Goal: Find specific page/section: Find specific page/section

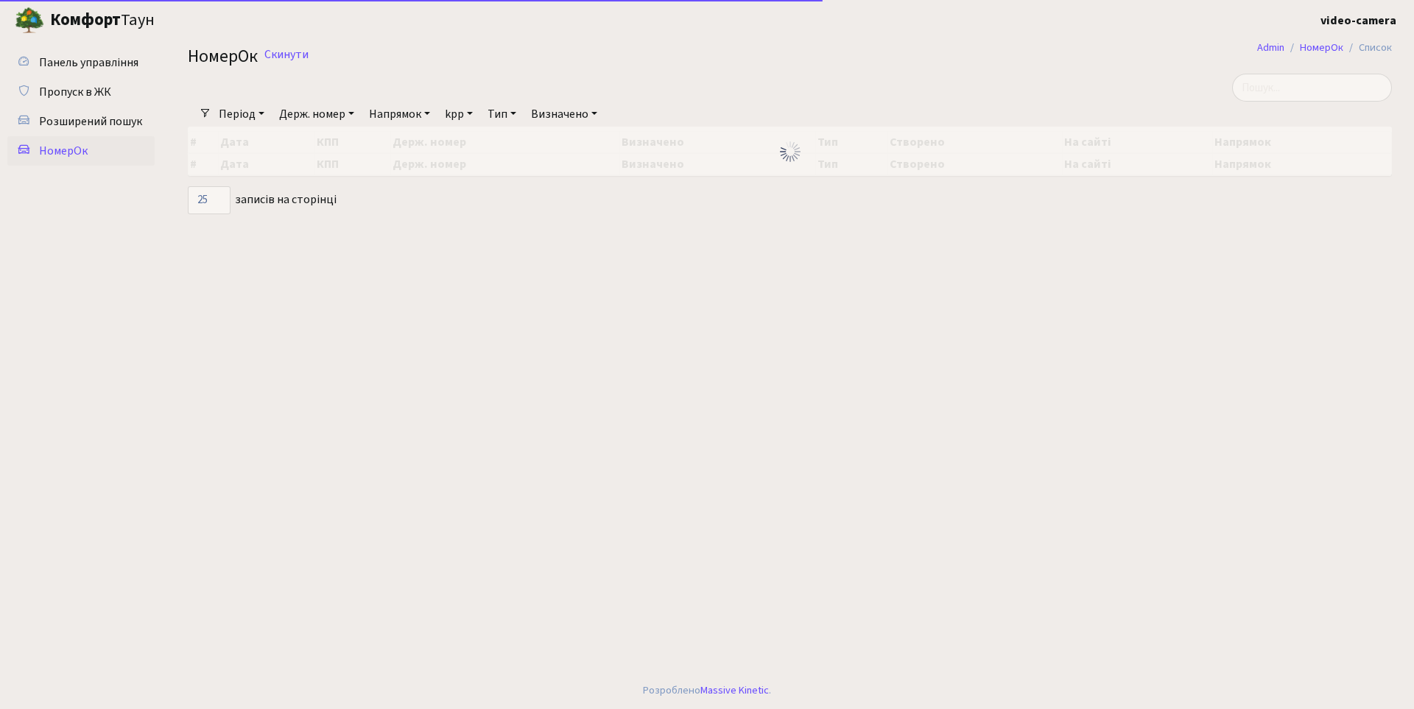
select select "25"
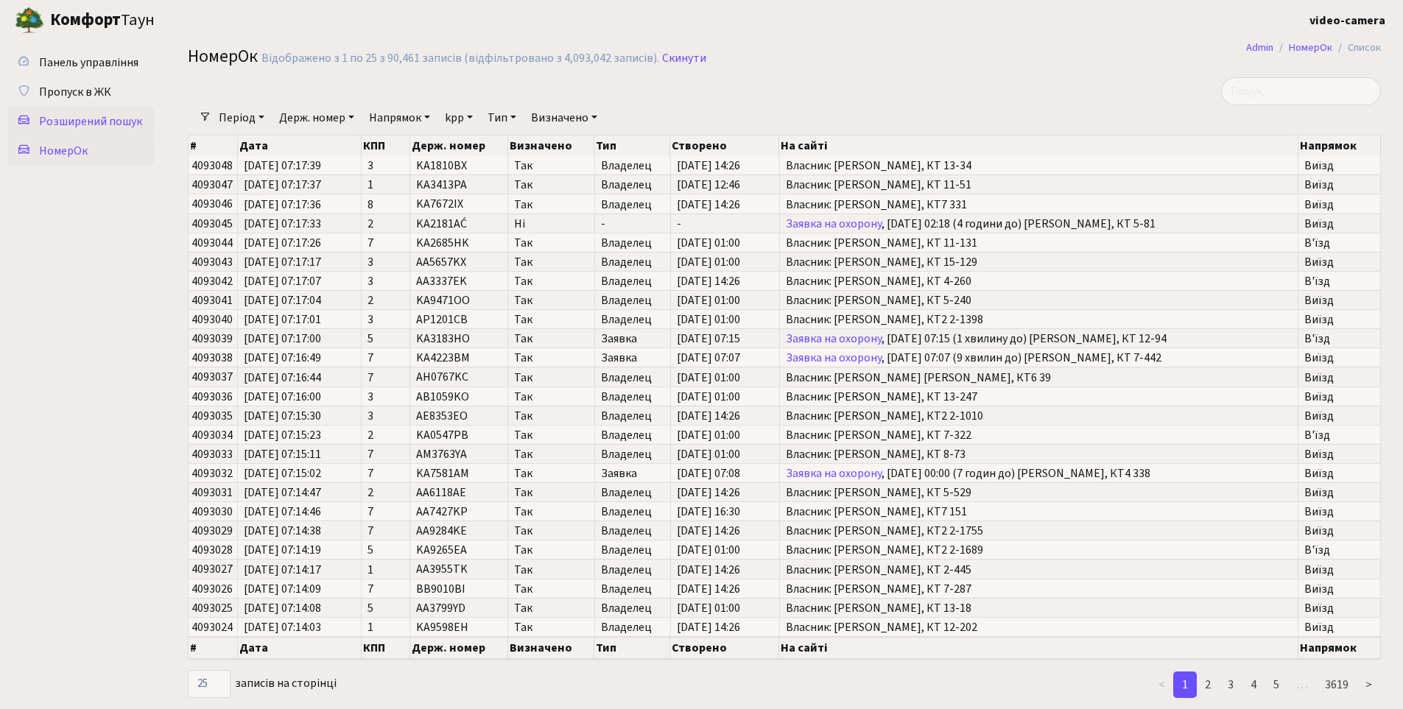
click at [75, 118] on span "Розширений пошук" at bounding box center [90, 121] width 103 height 16
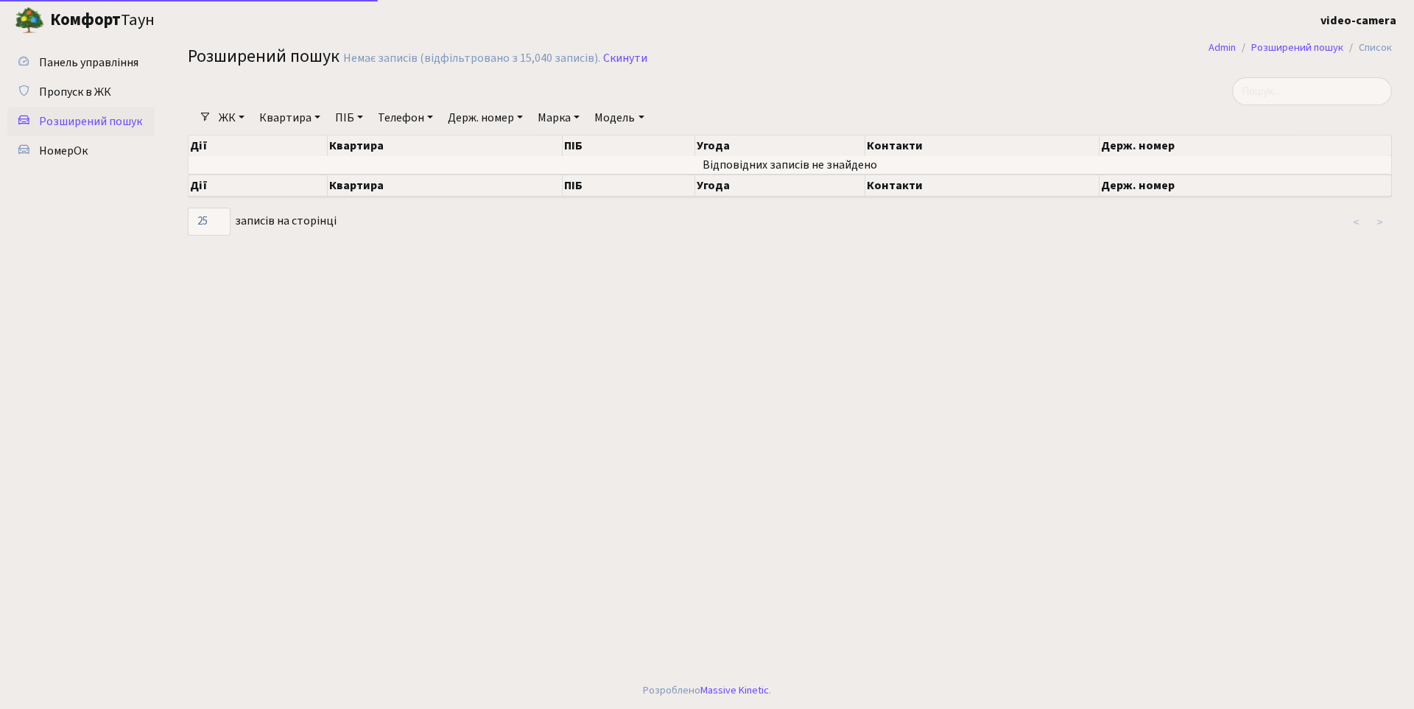
select select "25"
click at [483, 122] on link "Держ. номер" at bounding box center [485, 117] width 87 height 25
click at [480, 141] on input "text" at bounding box center [486, 147] width 86 height 28
type input "2"
type input "3313"
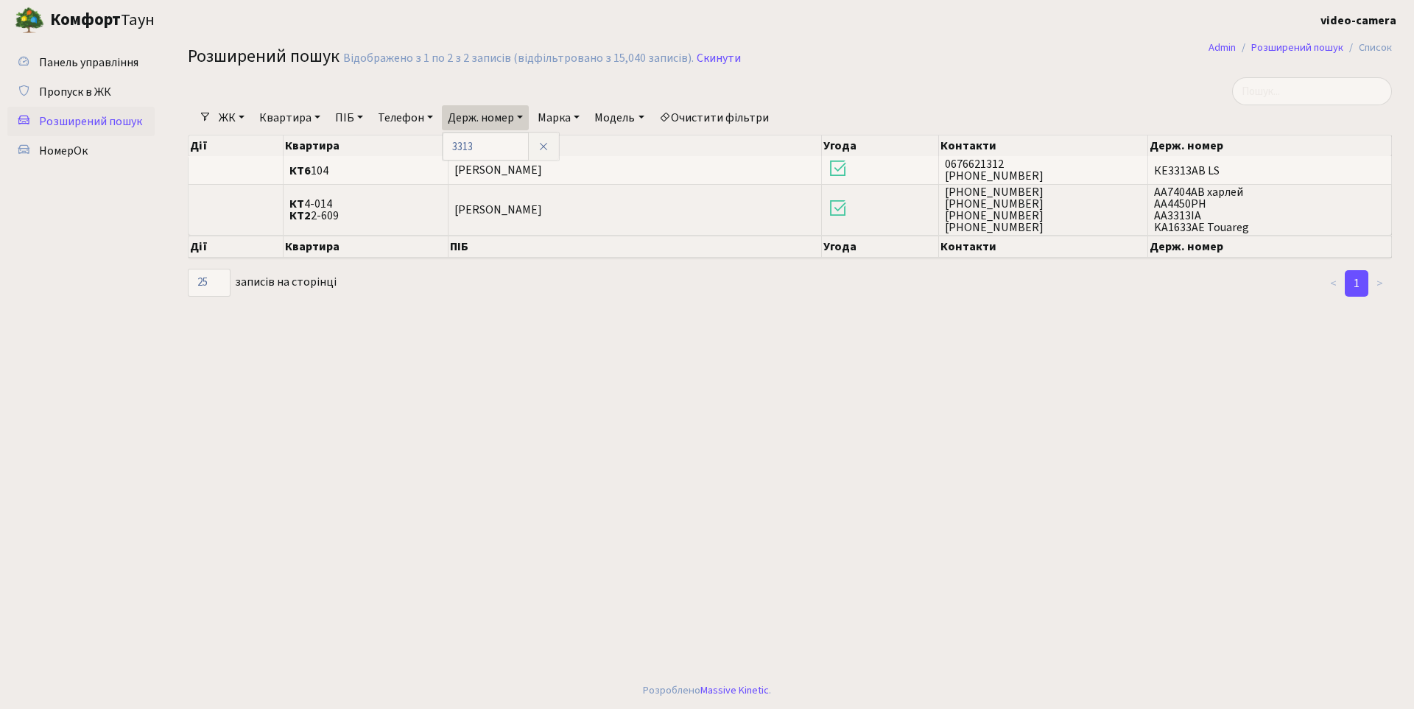
click at [240, 119] on link "ЖК" at bounding box center [232, 117] width 38 height 25
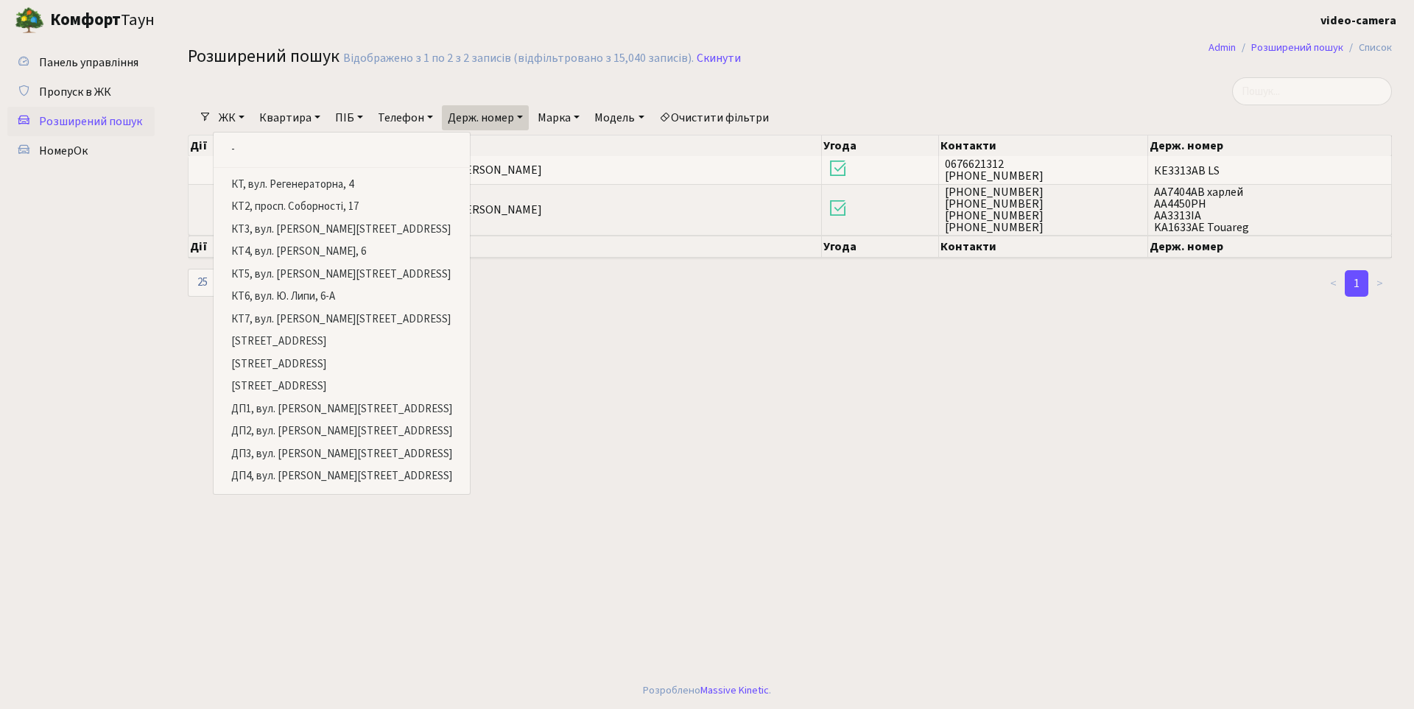
click at [541, 358] on main "Admin Розширений пошук Список Розширений пошук Відображено з 1 по 2 з 2 записів…" at bounding box center [790, 356] width 1248 height 632
